Goal: Task Accomplishment & Management: Use online tool/utility

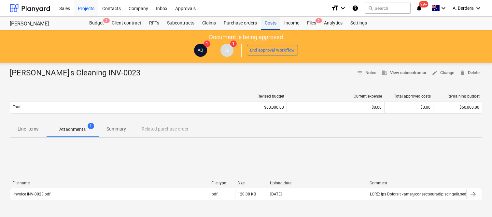
click at [266, 24] on div "Costs" at bounding box center [271, 23] width 20 height 13
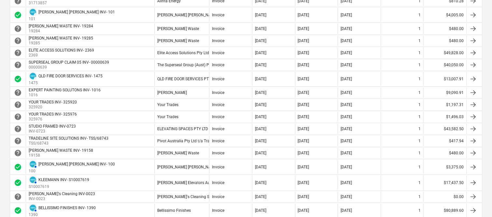
scroll to position [190, 0]
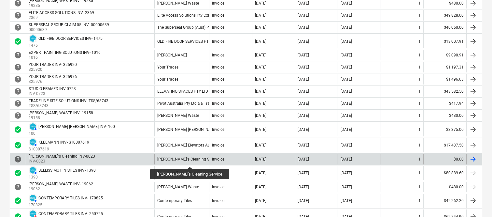
click at [182, 161] on div "Larissa's Cleaning Service" at bounding box center [188, 159] width 62 height 5
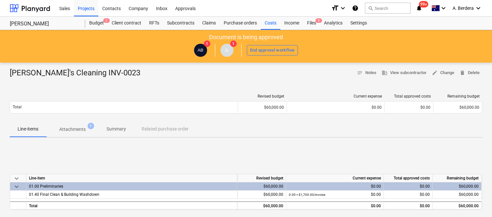
click at [82, 129] on p "Attachments" at bounding box center [72, 129] width 26 height 7
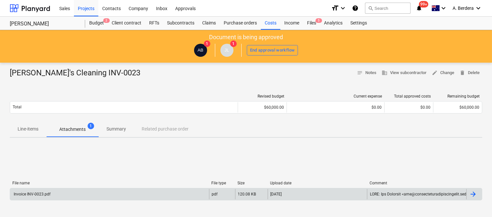
click at [122, 188] on div "Invoice INV-0023.pdf pdf 120.08 KB 18.08.2025" at bounding box center [246, 194] width 473 height 12
click at [121, 194] on div "Invoice INV-0023.pdf" at bounding box center [109, 194] width 199 height 10
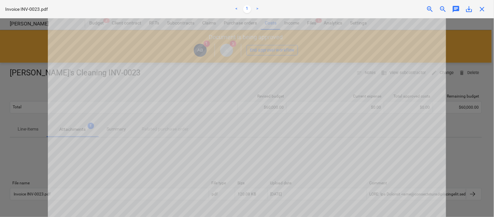
click at [470, 11] on span "save_alt" at bounding box center [470, 9] width 8 height 8
click at [477, 109] on div at bounding box center [247, 117] width 494 height 198
click at [483, 11] on span "close" at bounding box center [483, 9] width 8 height 8
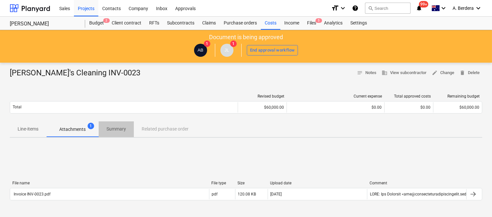
click at [116, 127] on p "Summary" at bounding box center [117, 128] width 20 height 7
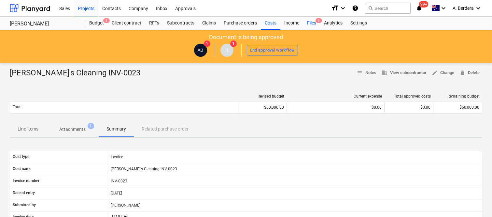
click at [313, 22] on div "Files 6" at bounding box center [311, 23] width 17 height 13
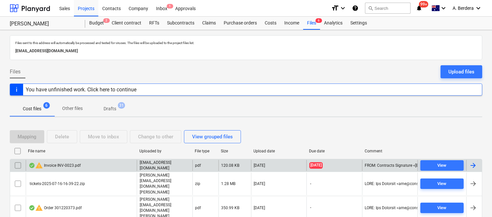
click at [115, 165] on div "warning Invoice INV-0023.pdf" at bounding box center [81, 165] width 111 height 11
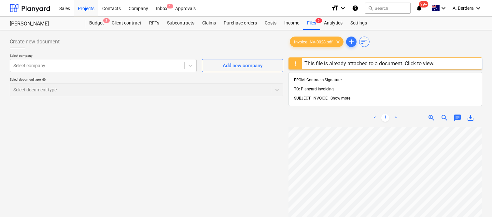
click at [299, 64] on div at bounding box center [295, 63] width 13 height 11
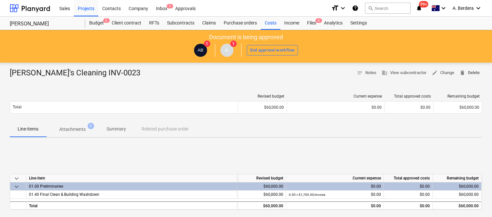
click at [463, 72] on span "delete" at bounding box center [463, 73] width 6 height 6
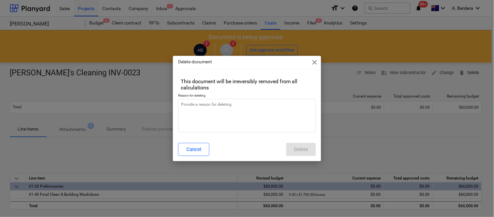
type textarea "x"
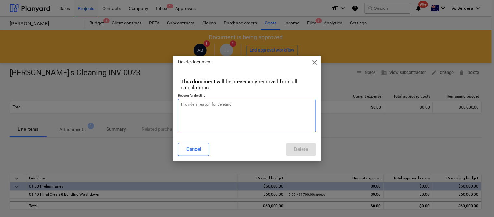
click at [224, 108] on textarea at bounding box center [247, 116] width 138 height 34
type textarea "r"
type textarea "x"
type textarea "re"
type textarea "x"
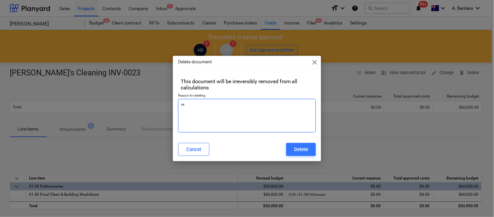
type textarea "rev"
type textarea "x"
type textarea "revi"
type textarea "x"
type textarea "revis"
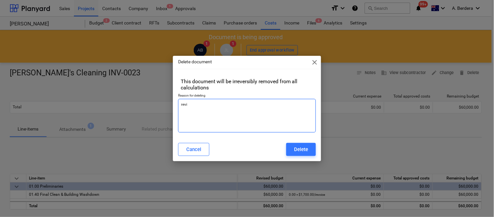
type textarea "x"
type textarea "revise"
type textarea "x"
type textarea "revise"
type textarea "x"
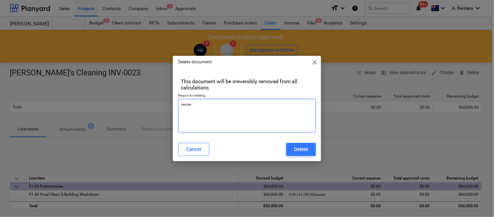
type textarea "revise"
type textarea "x"
type textarea "revise"
type textarea "x"
type textarea "revise"
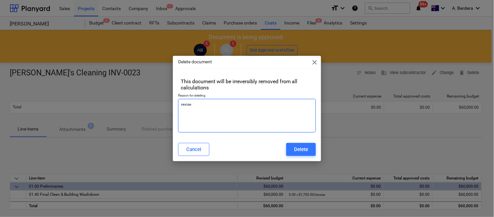
type textarea "x"
type textarea "revised"
type textarea "x"
type textarea "revised"
type textarea "x"
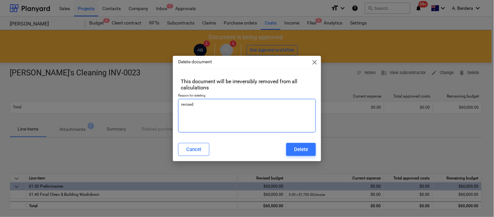
click at [224, 105] on textarea "revised" at bounding box center [247, 116] width 138 height 34
type textarea "revise"
type textarea "x"
type textarea "revise"
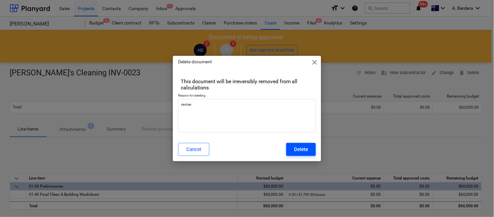
click at [302, 148] on div "Delete" at bounding box center [301, 149] width 14 height 8
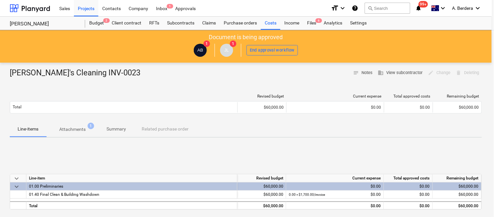
type textarea "x"
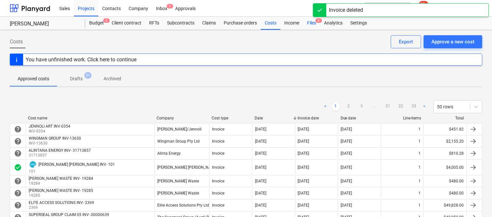
click at [311, 24] on div "Files 6" at bounding box center [311, 23] width 17 height 13
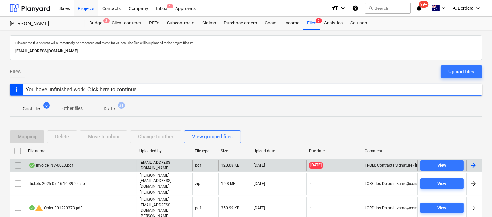
click at [88, 168] on div "Invoice INV-0023.pdf" at bounding box center [81, 165] width 111 height 11
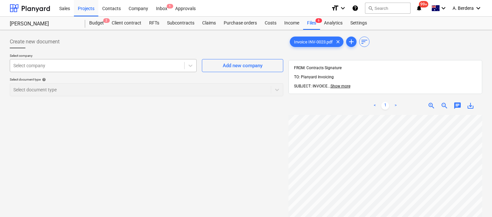
click at [109, 65] on div at bounding box center [97, 65] width 168 height 7
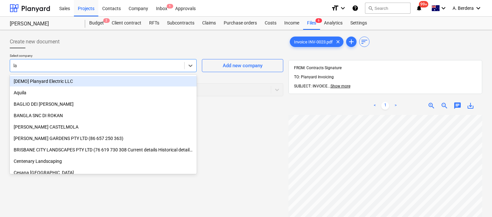
type input "lar"
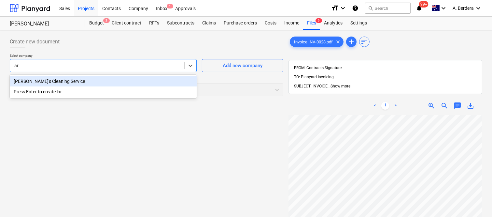
click at [91, 82] on div "Larissa's Cleaning Service" at bounding box center [103, 81] width 187 height 10
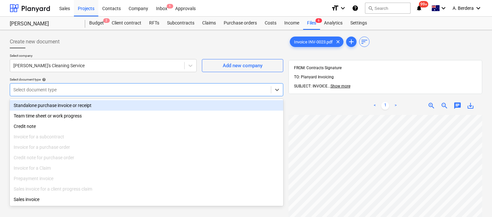
click at [90, 86] on div at bounding box center [140, 89] width 255 height 7
click at [95, 104] on div "Standalone purchase invoice or receipt" at bounding box center [147, 105] width 274 height 10
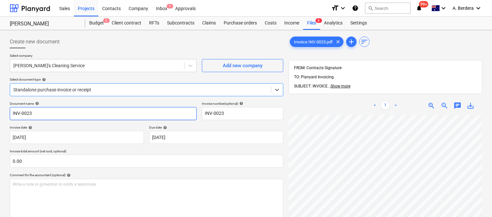
click at [10, 113] on input "INV-0023" at bounding box center [103, 113] width 187 height 13
type input "Larissa's Cleaning INV-0023"
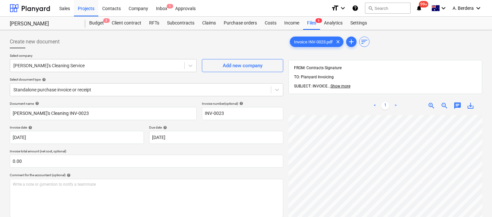
scroll to position [91, 27]
click at [385, 99] on div "< 1 > zoom_in zoom_out chat 0 save_alt" at bounding box center [386, 204] width 194 height 217
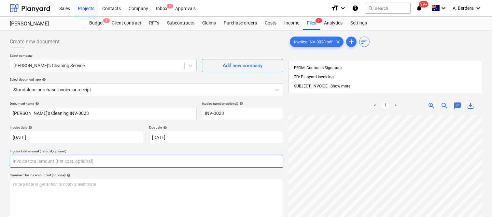
click at [101, 162] on input "text" at bounding box center [147, 160] width 274 height 13
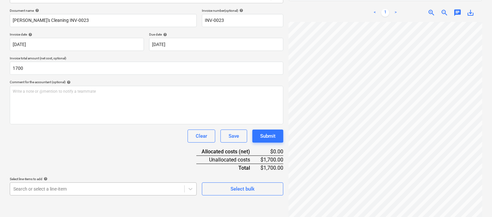
click at [74, 124] on body "Sales Projects Contacts Company Inbox 1 Approvals format_size keyboard_arrow_do…" at bounding box center [246, 15] width 492 height 217
type input "1,700.00"
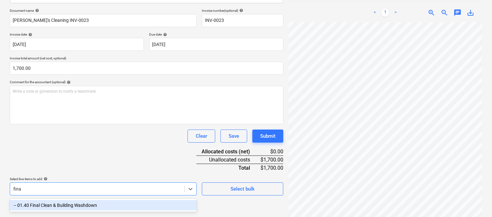
type input "final"
click at [88, 203] on div "-- 01.40 Final Clean & Building Washdown" at bounding box center [103, 205] width 187 height 10
click at [80, 149] on div "Document name help Larissa's Cleaning INV-0023 Invoice number (optional) help I…" at bounding box center [147, 101] width 274 height 187
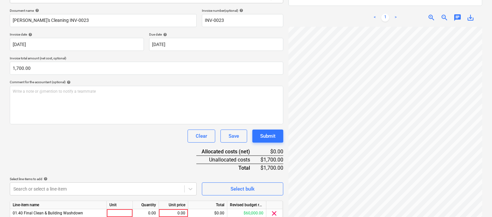
scroll to position [120, 0]
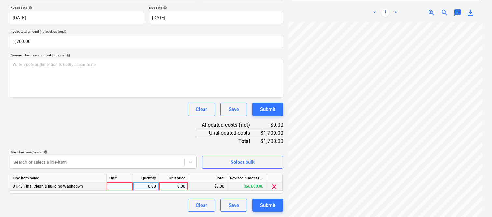
click at [115, 184] on div at bounding box center [120, 186] width 26 height 8
type input "i"
type input "INVOICE"
click at [144, 187] on div "0.00" at bounding box center [146, 186] width 21 height 8
type input "1"
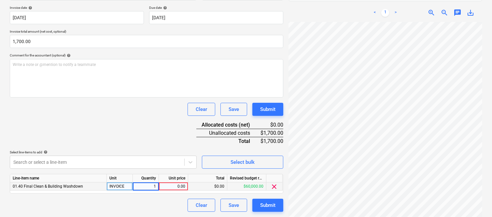
click at [177, 186] on div "0.00" at bounding box center [174, 186] width 24 height 8
type input "1700"
click at [139, 210] on div "Clear Save Submit" at bounding box center [147, 204] width 274 height 13
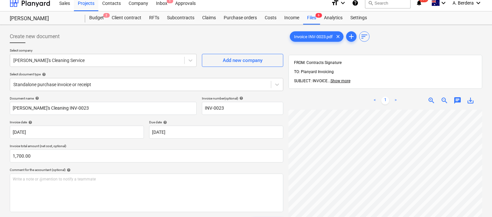
scroll to position [0, 0]
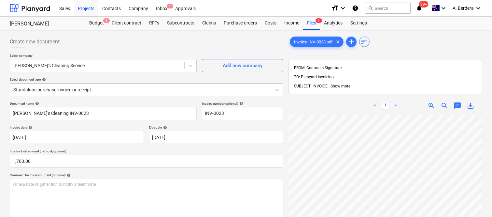
click at [114, 85] on div "Standalone purchase invoice or receipt" at bounding box center [140, 89] width 261 height 9
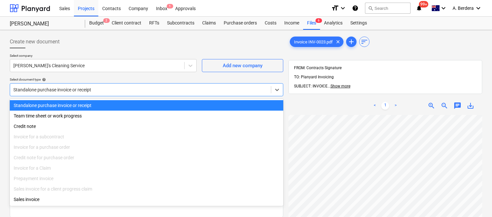
click at [123, 105] on div "Standalone purchase invoice or receipt" at bounding box center [147, 105] width 274 height 10
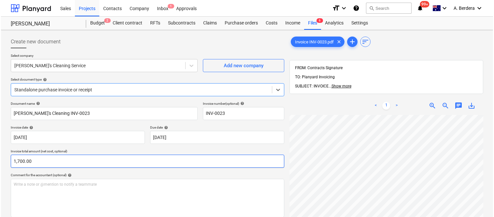
scroll to position [120, 0]
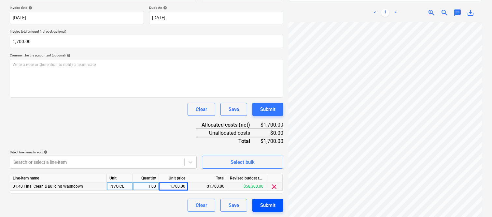
click at [259, 207] on button "Submit" at bounding box center [268, 204] width 31 height 13
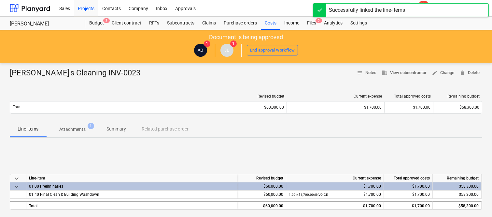
click at [122, 126] on p "Summary" at bounding box center [117, 128] width 20 height 7
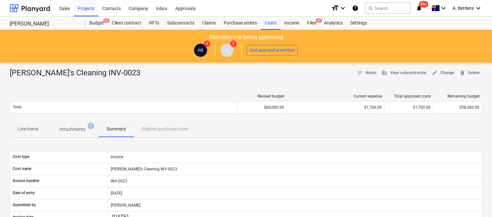
click at [32, 129] on p "Line-items" at bounding box center [28, 128] width 21 height 7
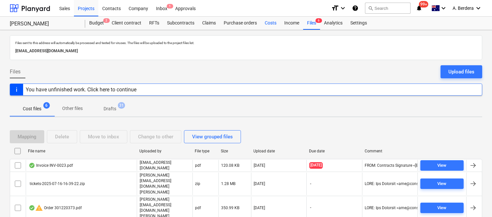
click at [269, 22] on div "Costs" at bounding box center [271, 23] width 20 height 13
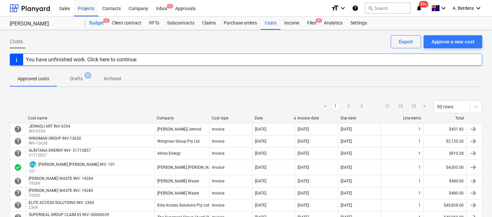
click at [99, 23] on div "Budget 2" at bounding box center [96, 23] width 22 height 13
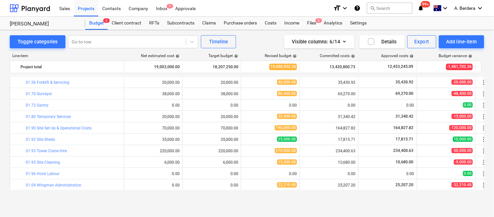
scroll to position [162, 0]
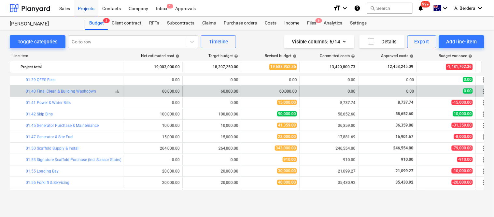
click at [118, 94] on button "bar_chart" at bounding box center [117, 91] width 8 height 8
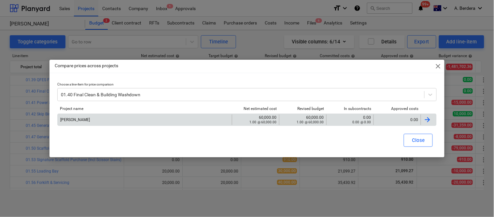
click at [400, 115] on div "0.00" at bounding box center [397, 119] width 47 height 10
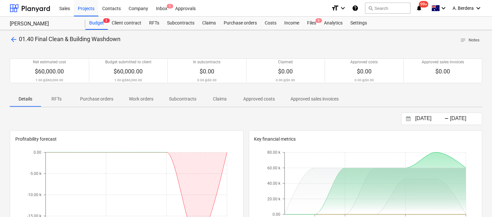
click at [257, 98] on p "Approved costs" at bounding box center [259, 98] width 32 height 7
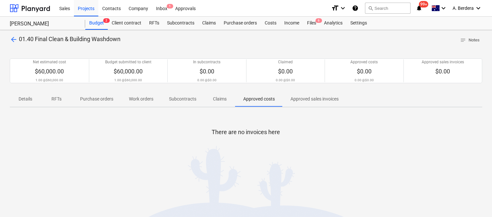
click at [14, 36] on span "arrow_back" at bounding box center [14, 40] width 8 height 8
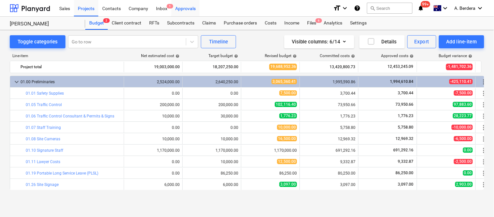
scroll to position [151, 0]
